Goal: Information Seeking & Learning: Learn about a topic

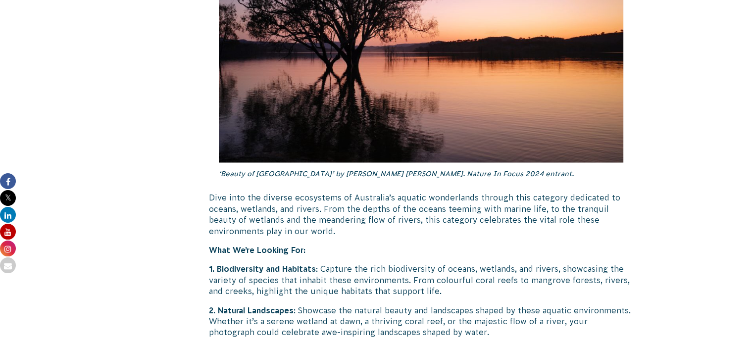
scroll to position [1452, 0]
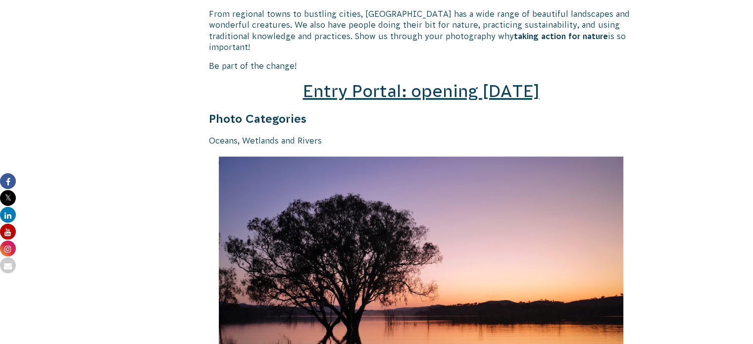
drag, startPoint x: 333, startPoint y: 130, endPoint x: 196, endPoint y: 134, distance: 136.7
click at [210, 135] on p "Oceans, Wetlands and Rivers" at bounding box center [421, 140] width 425 height 11
drag, startPoint x: 327, startPoint y: 131, endPoint x: 209, endPoint y: 132, distance: 117.8
click at [209, 135] on p "Oceans, Wetlands and Rivers" at bounding box center [421, 140] width 425 height 11
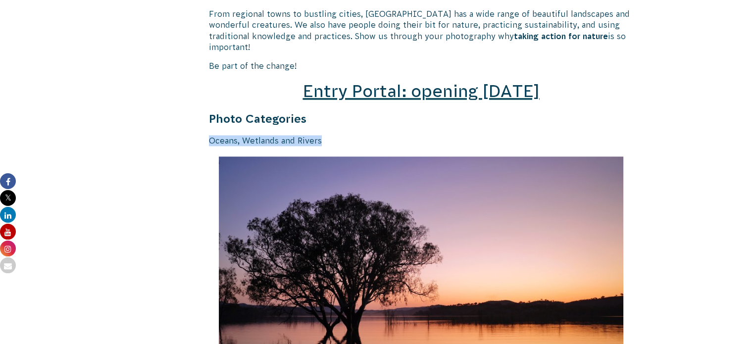
copy p "Oceans, Wetlands and Rivers"
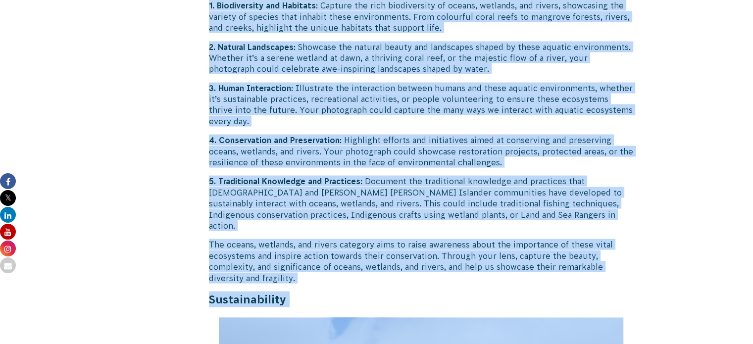
scroll to position [2018, 0]
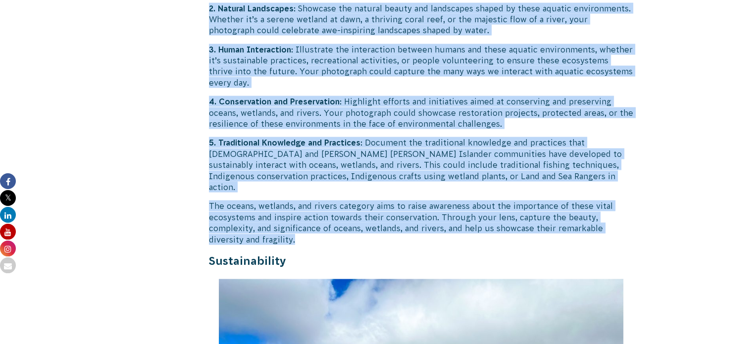
drag, startPoint x: 210, startPoint y: 184, endPoint x: 311, endPoint y: 215, distance: 105.7
copy div "Lore ipsu dol sitamet consectetu ad Elitseddo’e tempori utlaboreetd magnaal eni…"
click at [632, 201] on p "The oceans, wetlands, and rivers category aims to raise awareness about the imp…" at bounding box center [421, 223] width 425 height 45
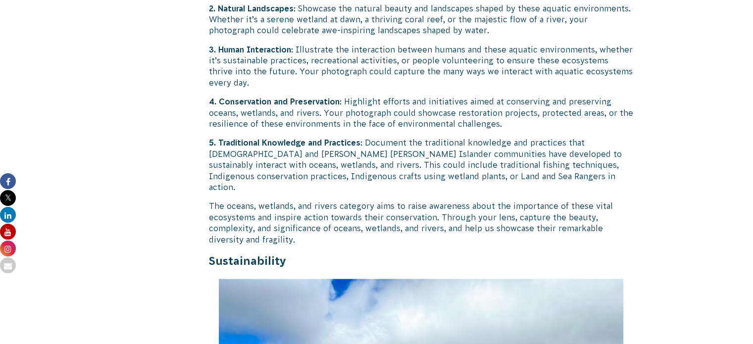
scroll to position [2150, 0]
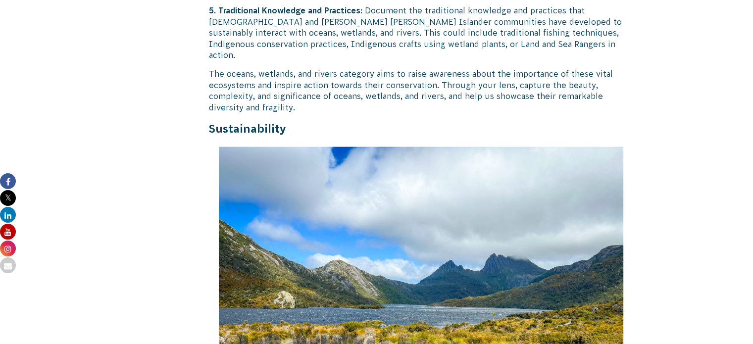
click at [273, 122] on strong "Sustainability" at bounding box center [247, 128] width 77 height 13
copy strong "Sustainability"
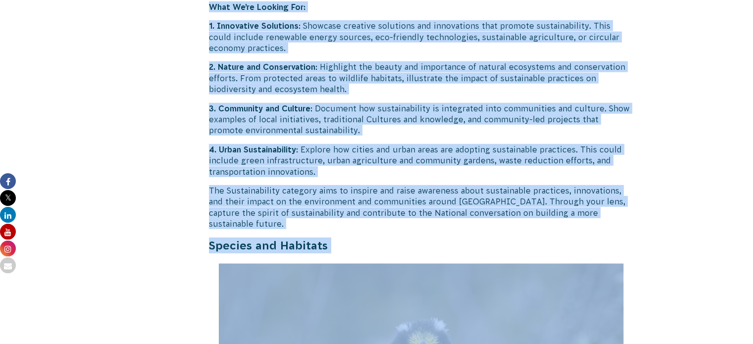
scroll to position [2728, 0]
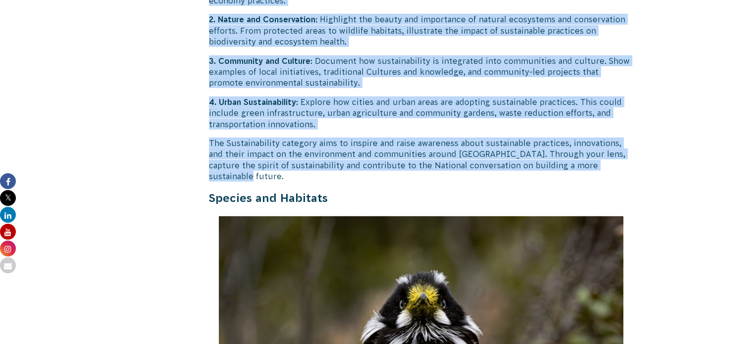
drag, startPoint x: 208, startPoint y: 199, endPoint x: 626, endPoint y: 142, distance: 421.2
copy div "Lo ip dol sitam Consec Adipiscinge se doeiusm tem inc utlabo et dolore mag ali …"
click at [654, 233] on body "About Us Our Priorities Reconciliation Impact Our Board Our People Careers CVA …" at bounding box center [376, 143] width 753 height 5742
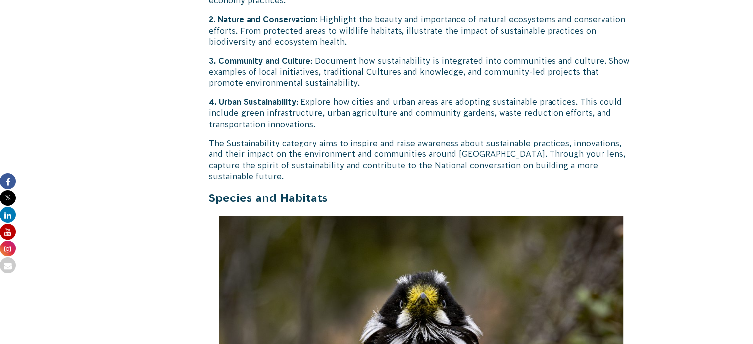
scroll to position [2860, 0]
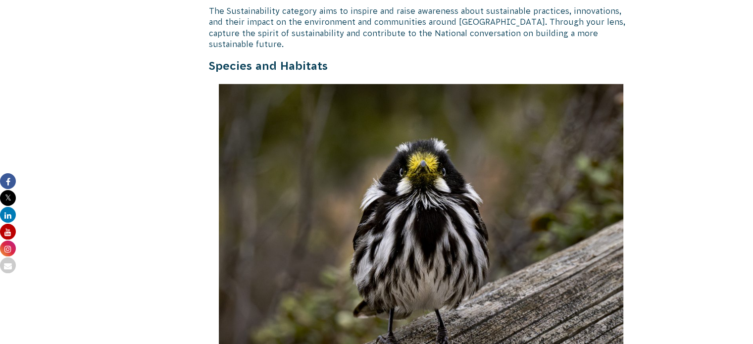
drag, startPoint x: 337, startPoint y: 36, endPoint x: 211, endPoint y: 33, distance: 126.3
click at [210, 58] on h4 "Species and Habitats" at bounding box center [421, 66] width 425 height 16
copy strong "Species and Habitats"
click at [693, 227] on body "About Us Our Priorities Reconciliation Impact Our Board Our People Careers CVA …" at bounding box center [376, 11] width 753 height 5742
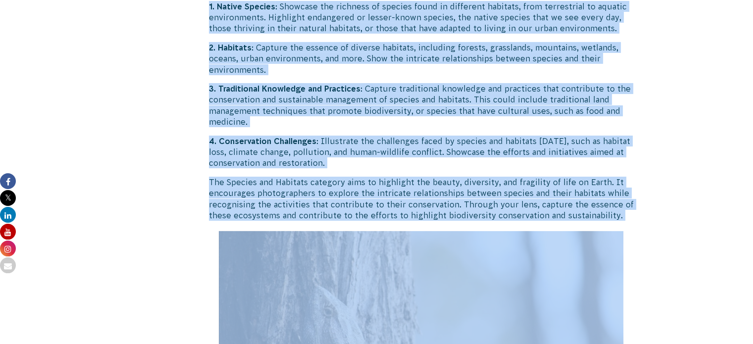
scroll to position [3373, 0]
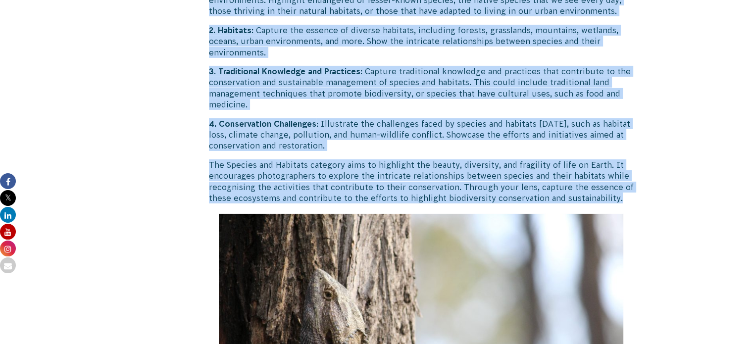
drag, startPoint x: 209, startPoint y: 144, endPoint x: 616, endPoint y: 166, distance: 407.6
copy div "Loremipsu dol sitametcon adipiscin el sedd ei Tempo incidid utl Etdolor mag Ali…"
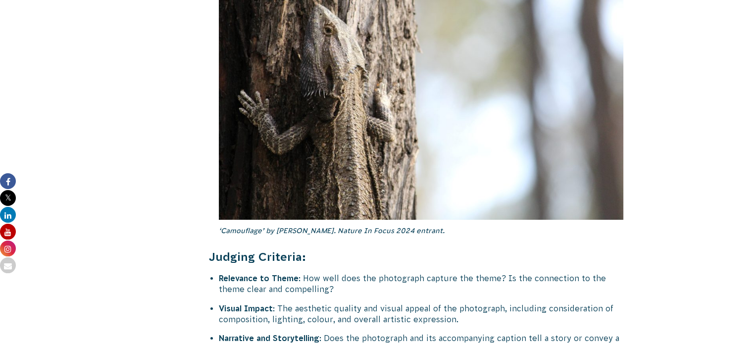
click at [596, 273] on li "Relevance to Theme : How well does the photograph capture the theme? Is the con…" at bounding box center [426, 284] width 415 height 22
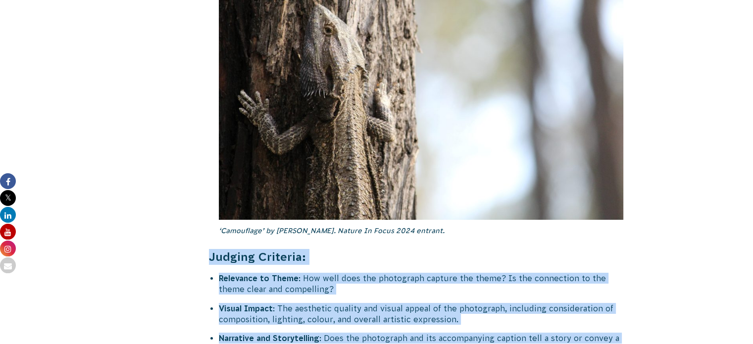
drag, startPoint x: 210, startPoint y: 223, endPoint x: 345, endPoint y: 316, distance: 163.0
copy div "Judging Criteria: Relevance to Theme : How well does the photograph capture the…"
drag, startPoint x: 662, startPoint y: 192, endPoint x: 693, endPoint y: 198, distance: 31.8
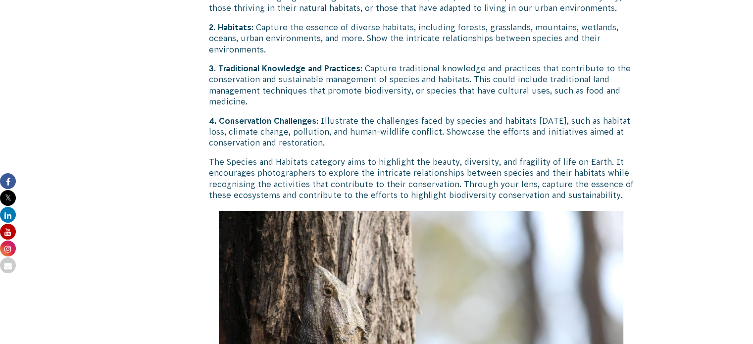
scroll to position [0, 0]
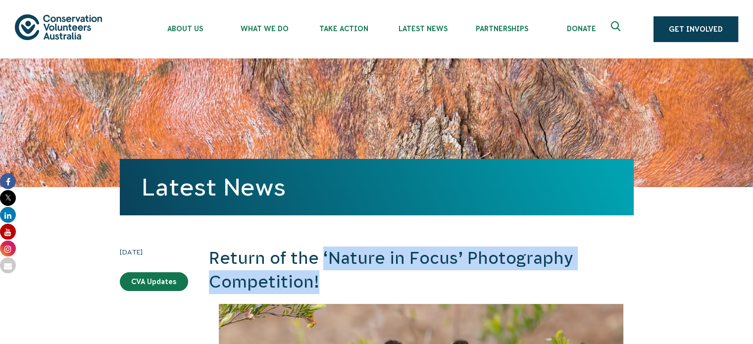
drag, startPoint x: 330, startPoint y: 282, endPoint x: 324, endPoint y: 258, distance: 24.5
click at [324, 258] on h2 "Return of the ‘Nature in Focus’ Photography Competition!" at bounding box center [421, 270] width 425 height 47
copy h2 "‘Nature in Focus’ Photography Competition!"
